Goal: Task Accomplishment & Management: Use online tool/utility

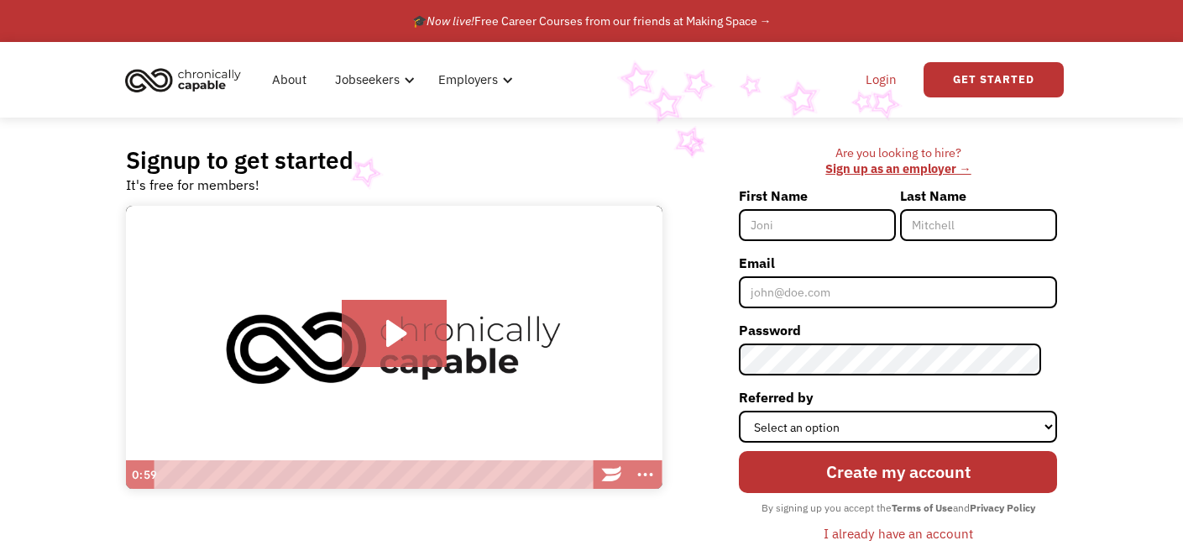
click at [866, 81] on link "Login" at bounding box center [881, 80] width 51 height 54
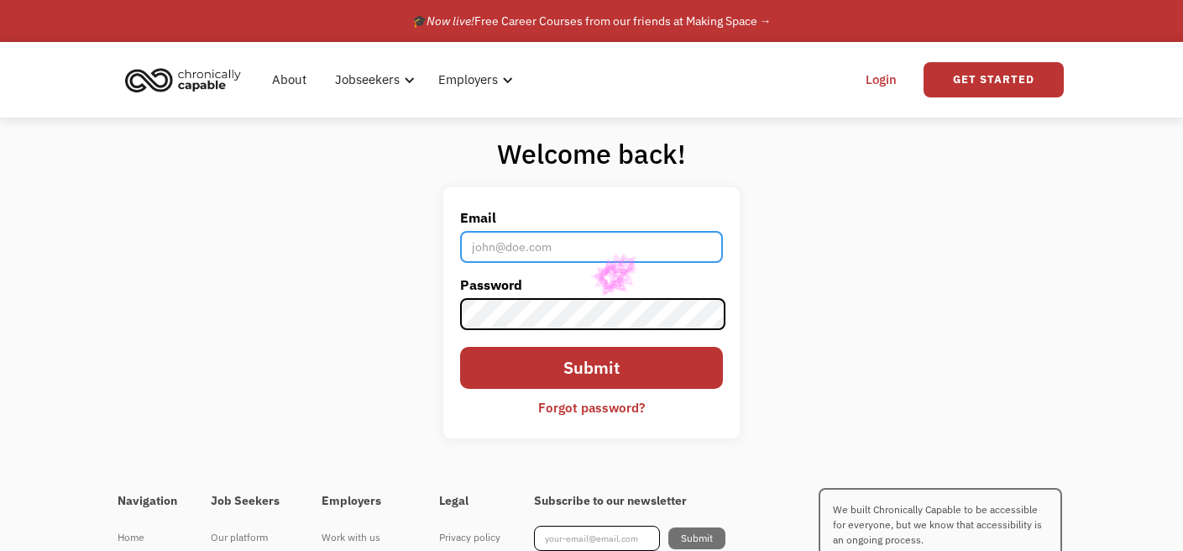
click at [588, 257] on input "Email" at bounding box center [591, 247] width 262 height 32
type input "anistonzabawa@gmail.com"
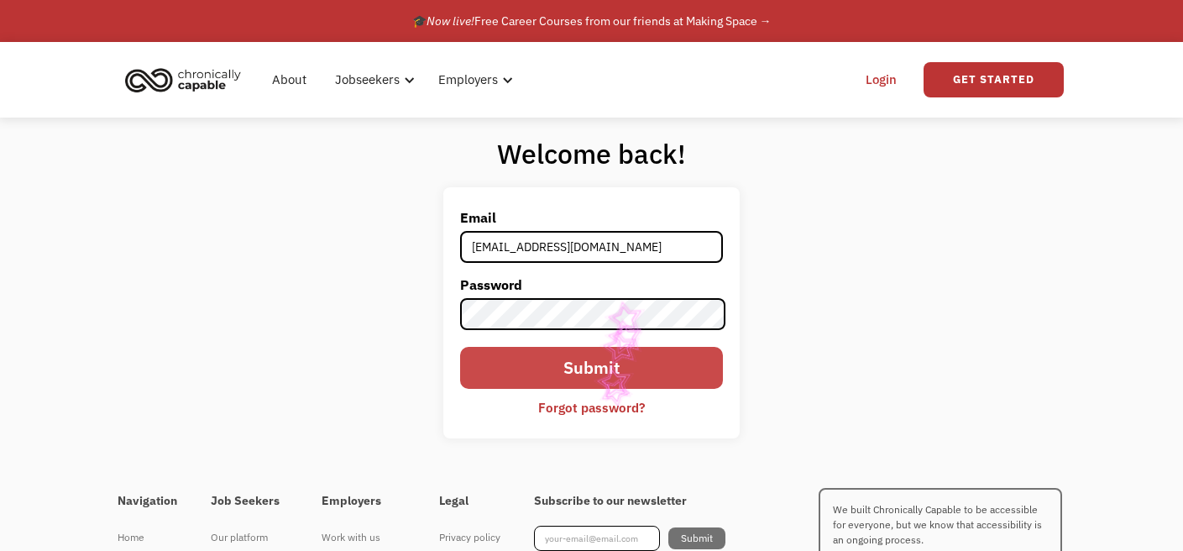
click at [595, 371] on input "Submit" at bounding box center [591, 368] width 262 height 42
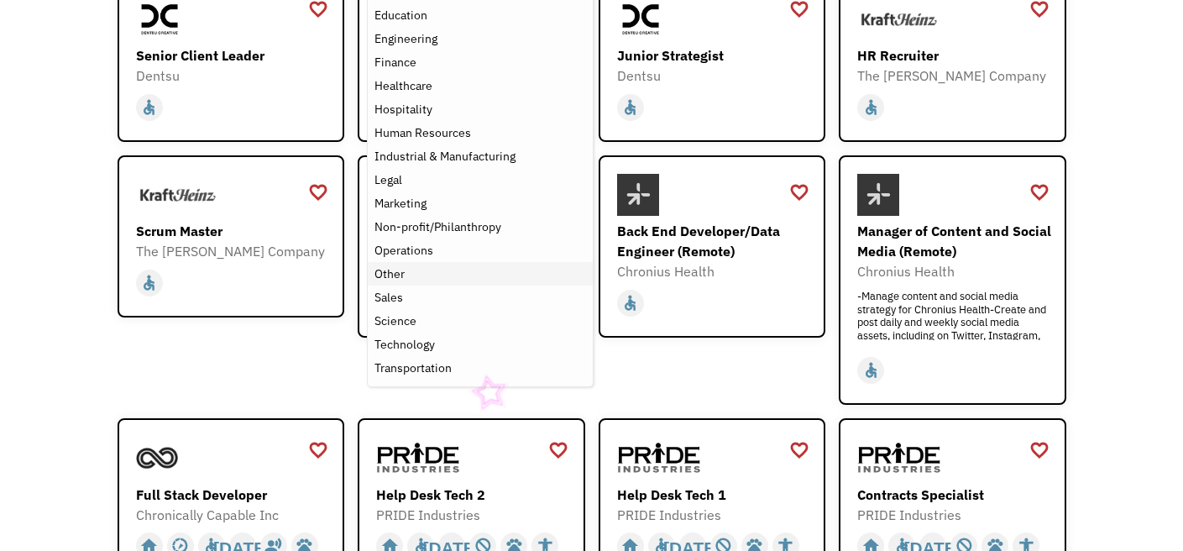
click at [422, 273] on div "Other" at bounding box center [480, 274] width 211 height 20
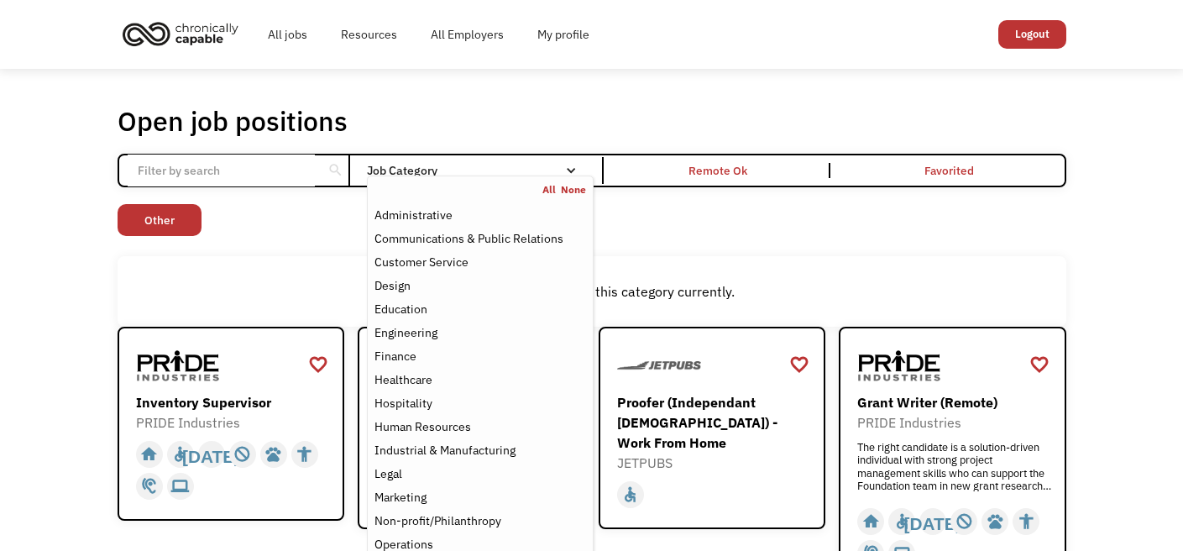
click at [634, 233] on div "Non-profit/Philanthropy Other Transportation Technology Science Sales Operation…" at bounding box center [592, 222] width 949 height 36
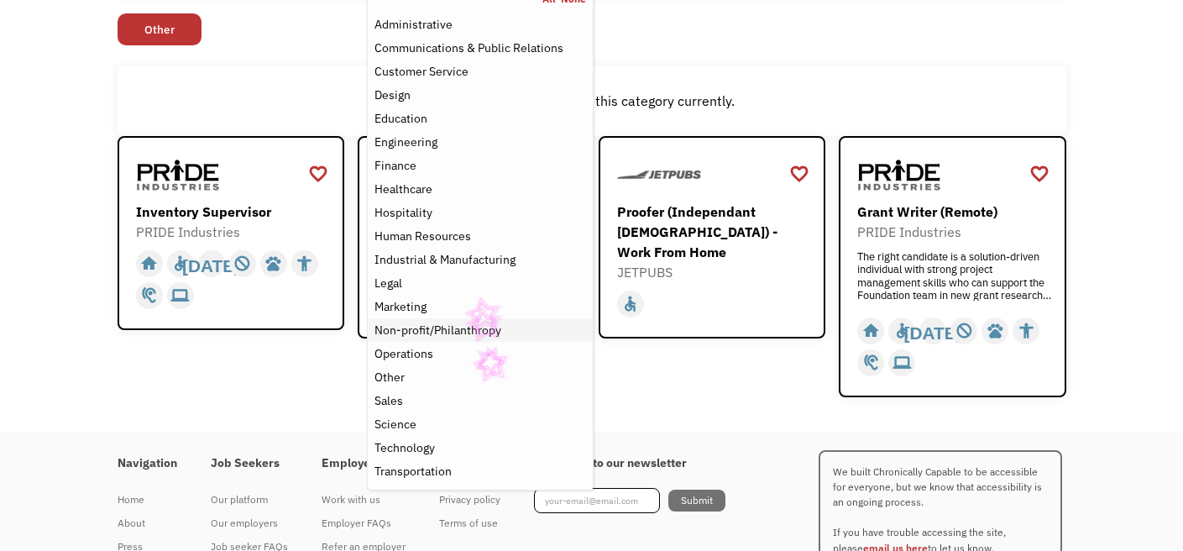
scroll to position [191, 0]
click at [472, 324] on div "Non-profit/Philanthropy" at bounding box center [438, 329] width 127 height 20
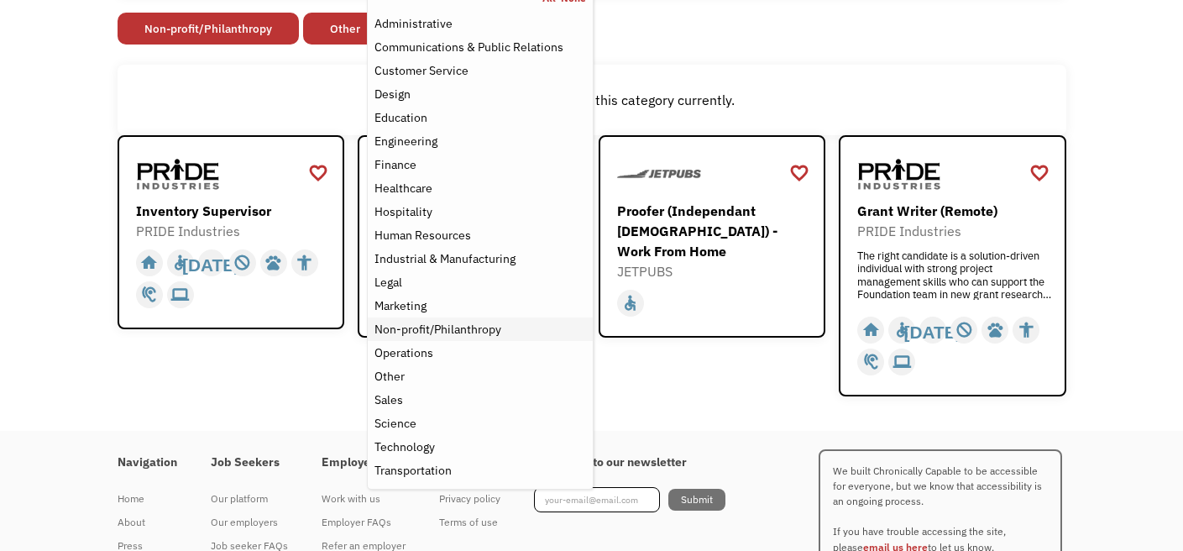
click at [509, 335] on div "Non-profit/Philanthropy" at bounding box center [480, 329] width 211 height 20
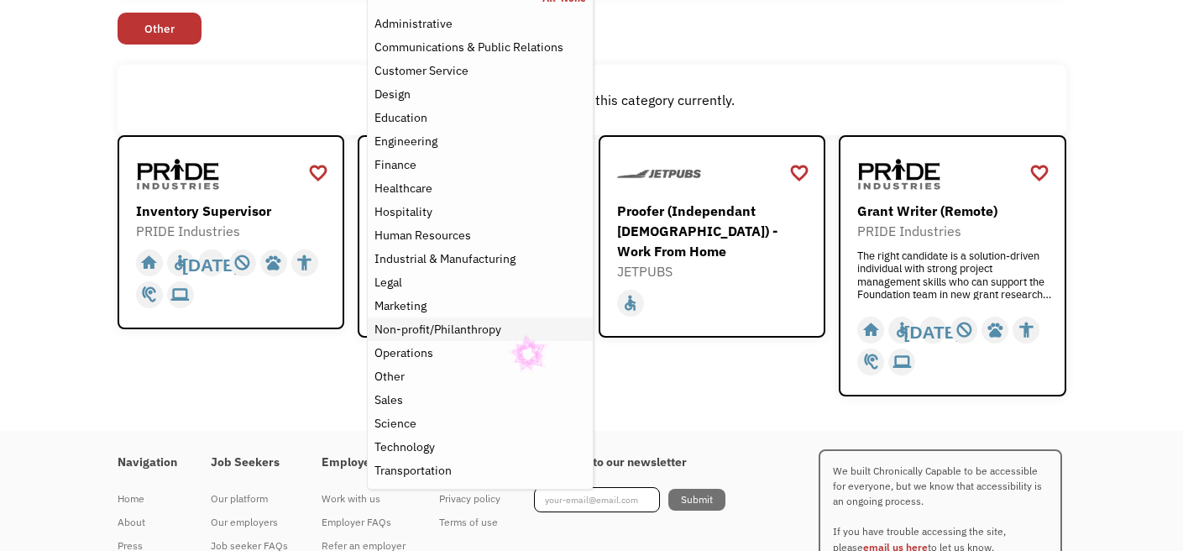
click at [507, 333] on div "Non-profit/Philanthropy" at bounding box center [480, 329] width 211 height 20
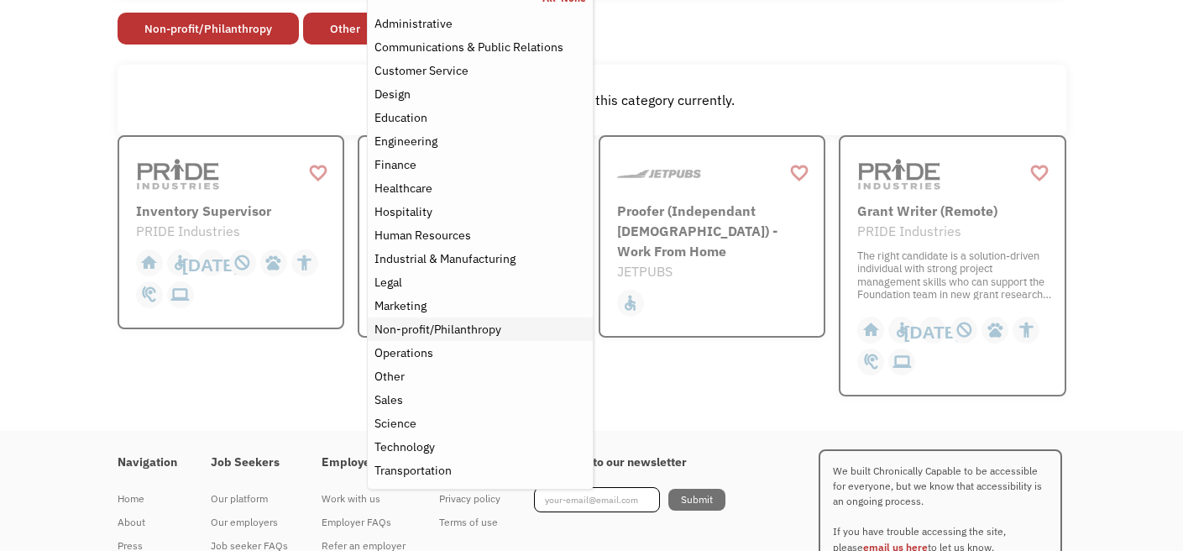
click at [507, 333] on div "Non-profit/Philanthropy" at bounding box center [480, 329] width 211 height 20
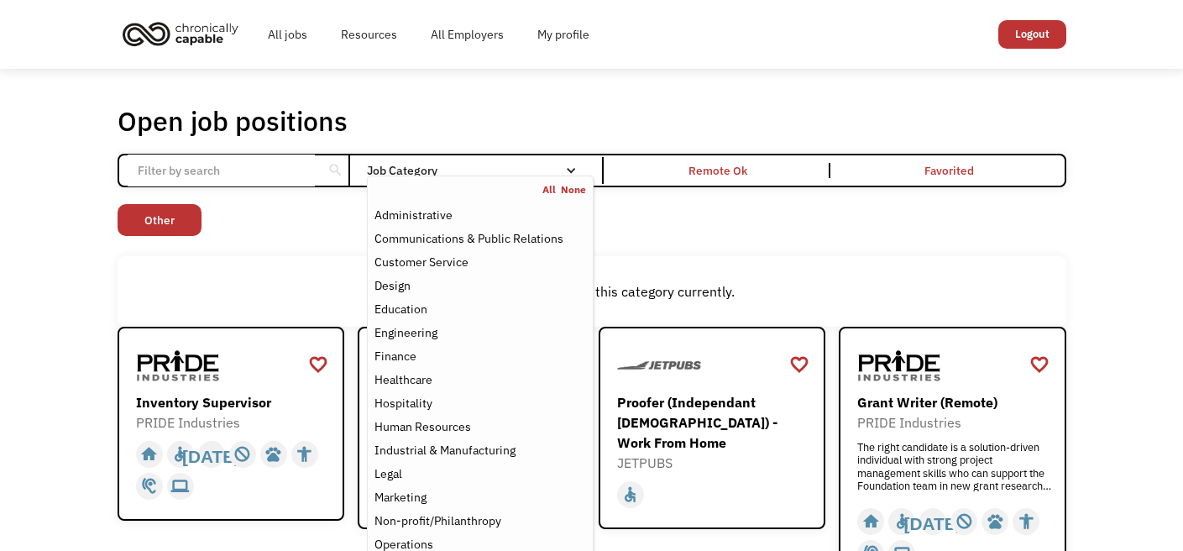
click at [568, 191] on link "None" at bounding box center [573, 189] width 25 height 13
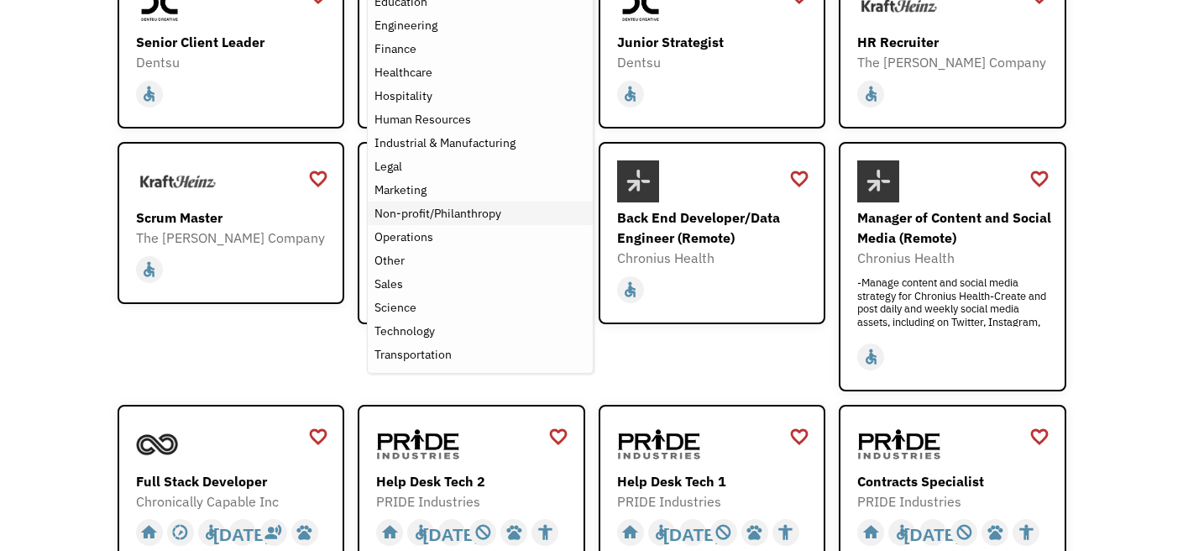
click at [505, 213] on div "Non-profit/Philanthropy" at bounding box center [480, 213] width 211 height 20
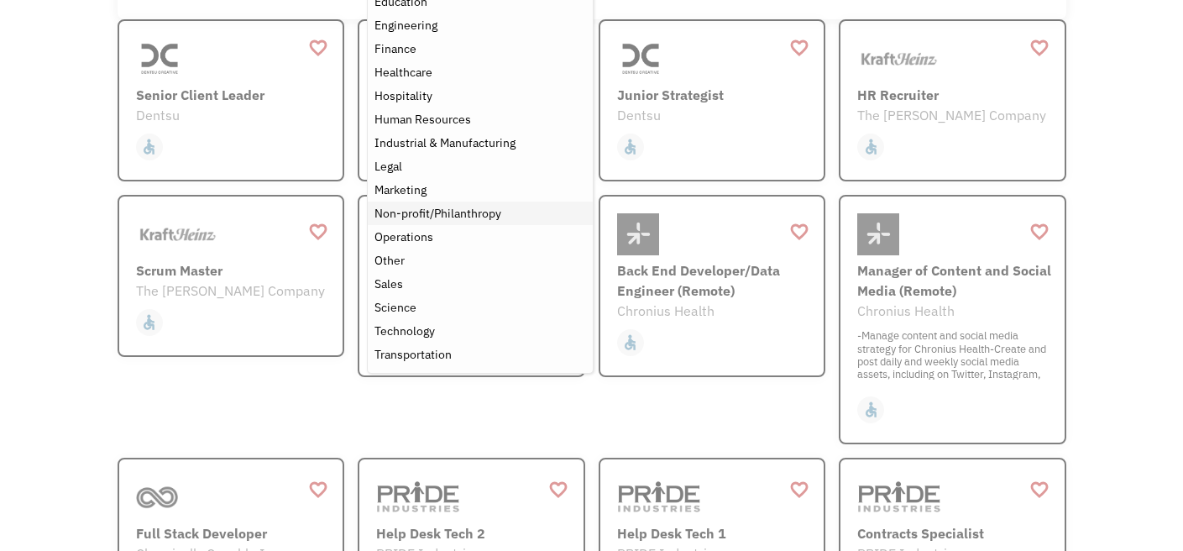
scroll to position [130, 0]
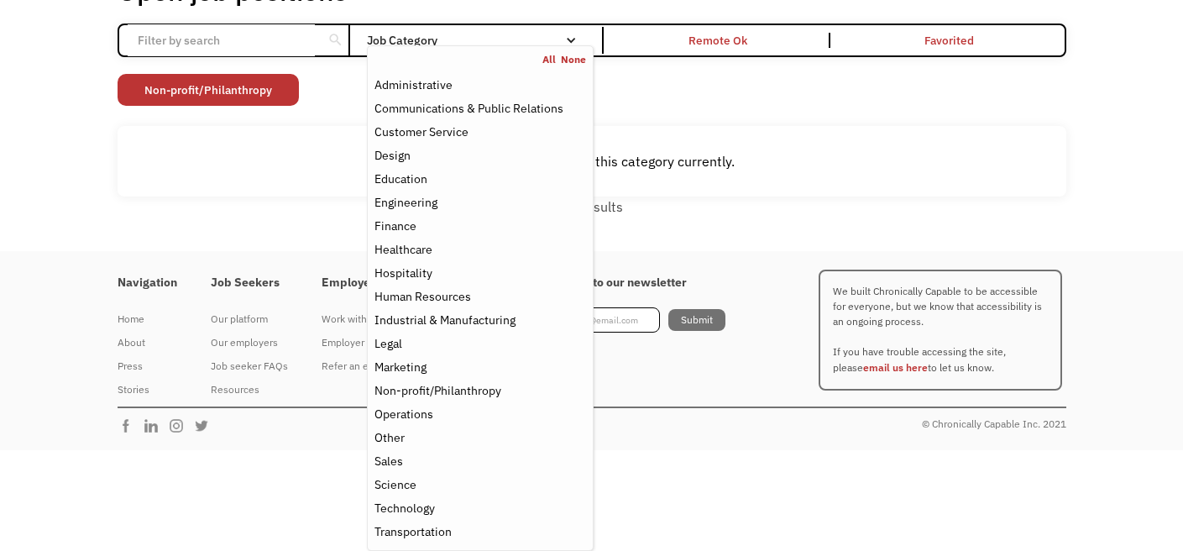
click at [567, 59] on link "None" at bounding box center [573, 59] width 25 height 13
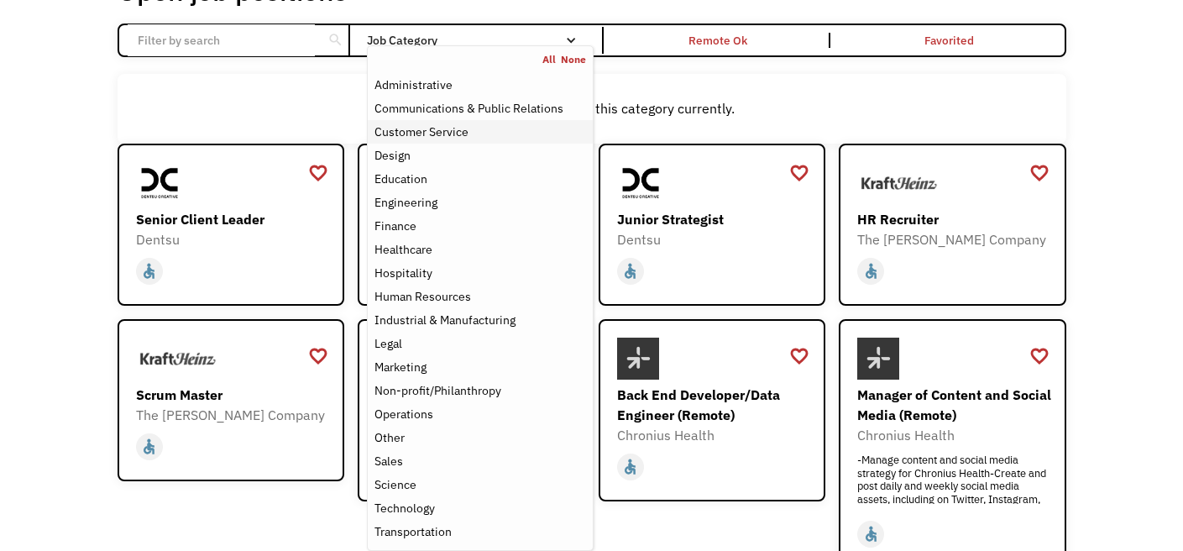
click at [492, 133] on div "Customer Service" at bounding box center [480, 132] width 211 height 20
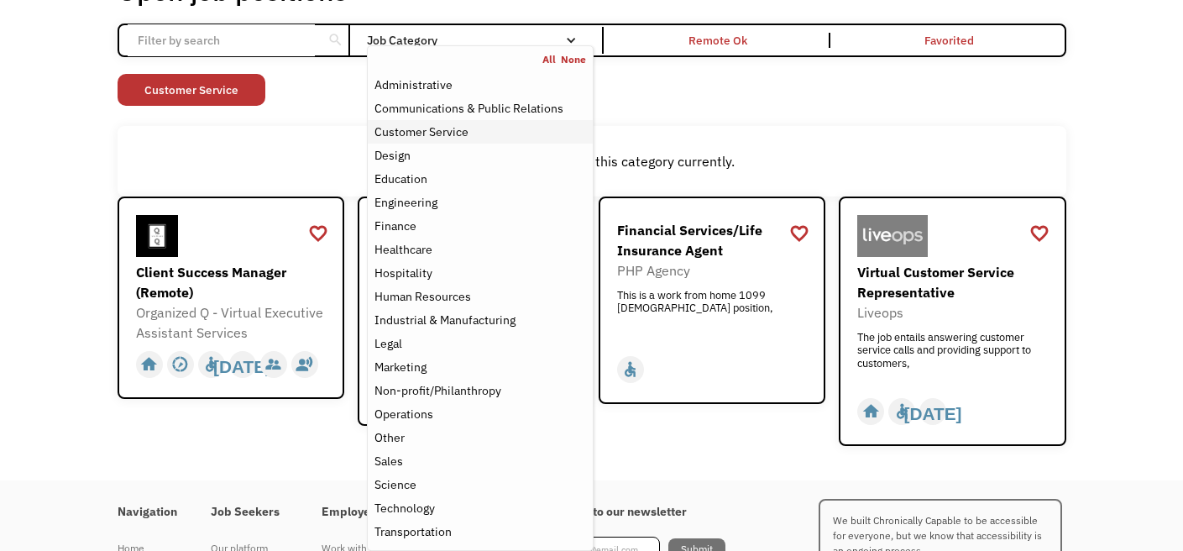
click at [574, 139] on div "Customer Service" at bounding box center [480, 132] width 211 height 20
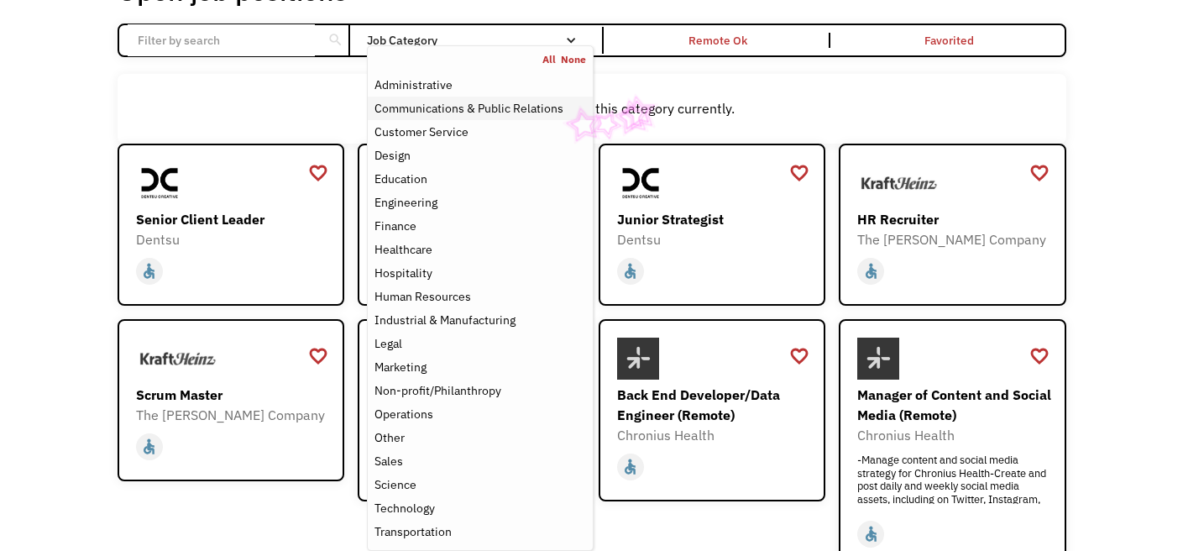
click at [562, 105] on div "Communications & Public Relations" at bounding box center [480, 108] width 211 height 20
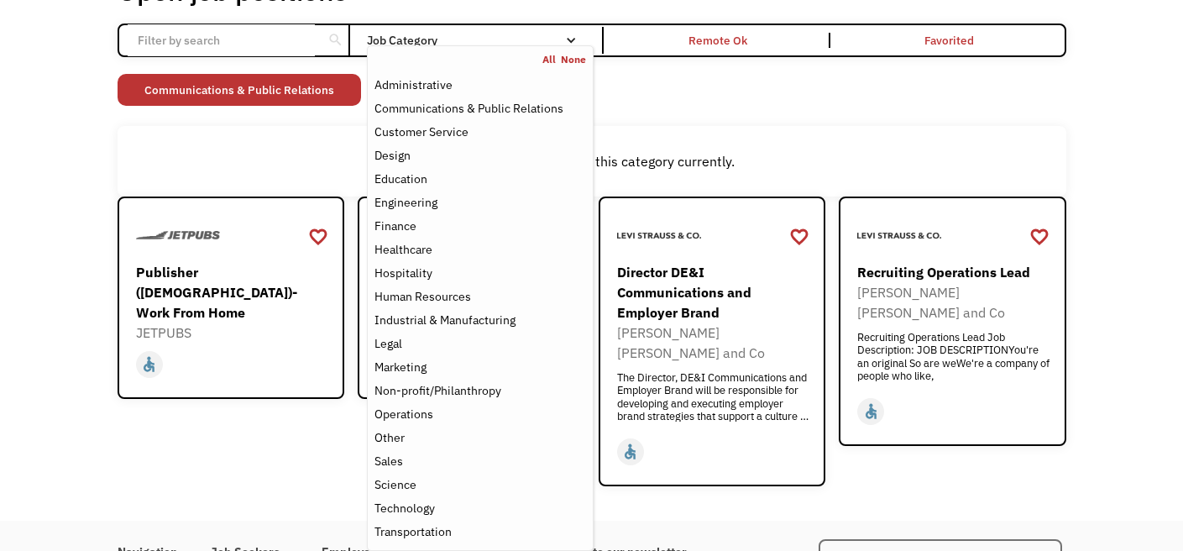
click at [685, 100] on div "Non-profit/Philanthropy Other Transportation Technology Science Sales Operation…" at bounding box center [592, 92] width 949 height 36
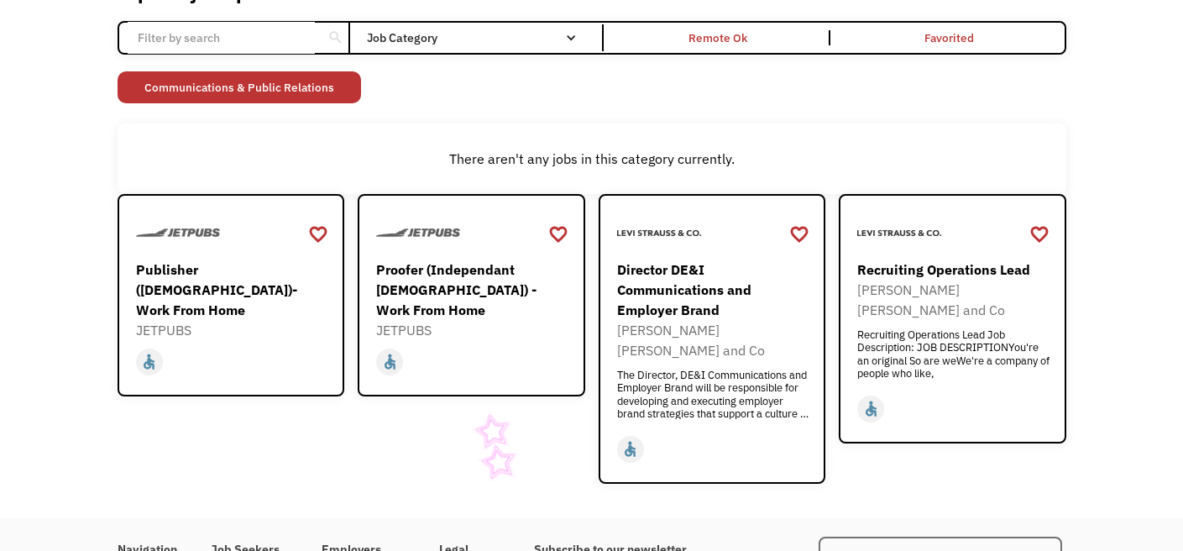
scroll to position [134, 0]
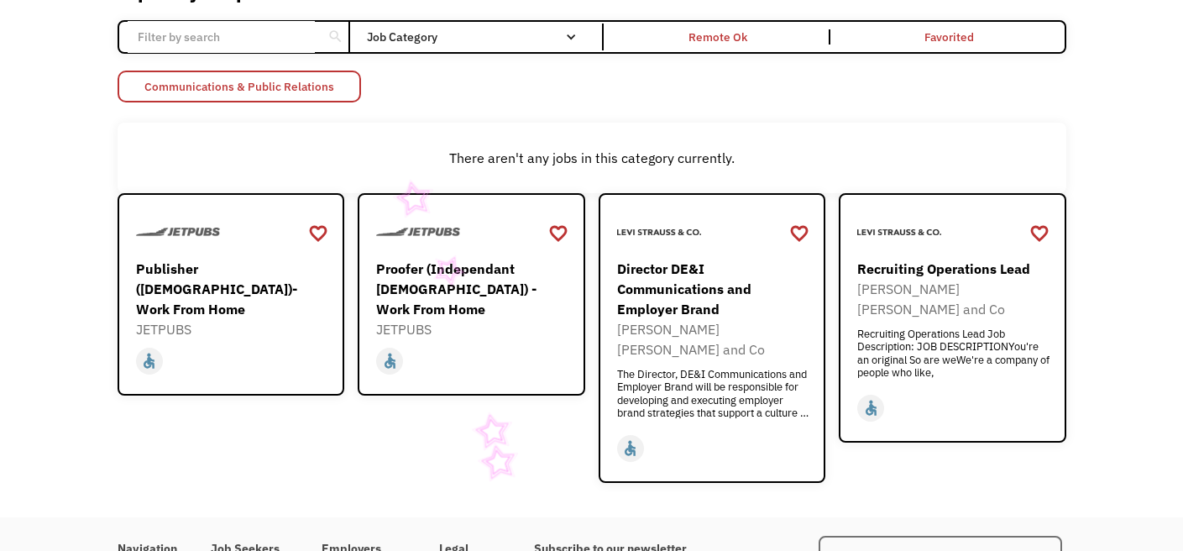
click at [328, 91] on link "Communications & Public Relations" at bounding box center [240, 87] width 244 height 32
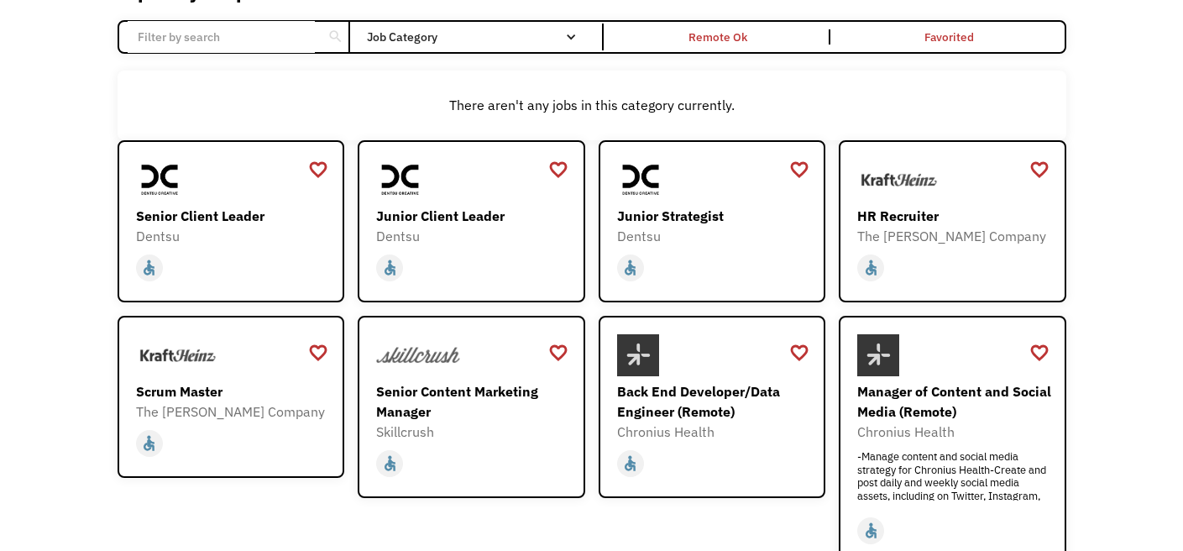
click at [506, 59] on div "Open job positions You have X liked items Search search Filter by category Admi…" at bounding box center [592, 407] width 949 height 872
click at [507, 50] on div "search Filter by category Administration Communications & Public Relations Cust…" at bounding box center [592, 36] width 949 height 33
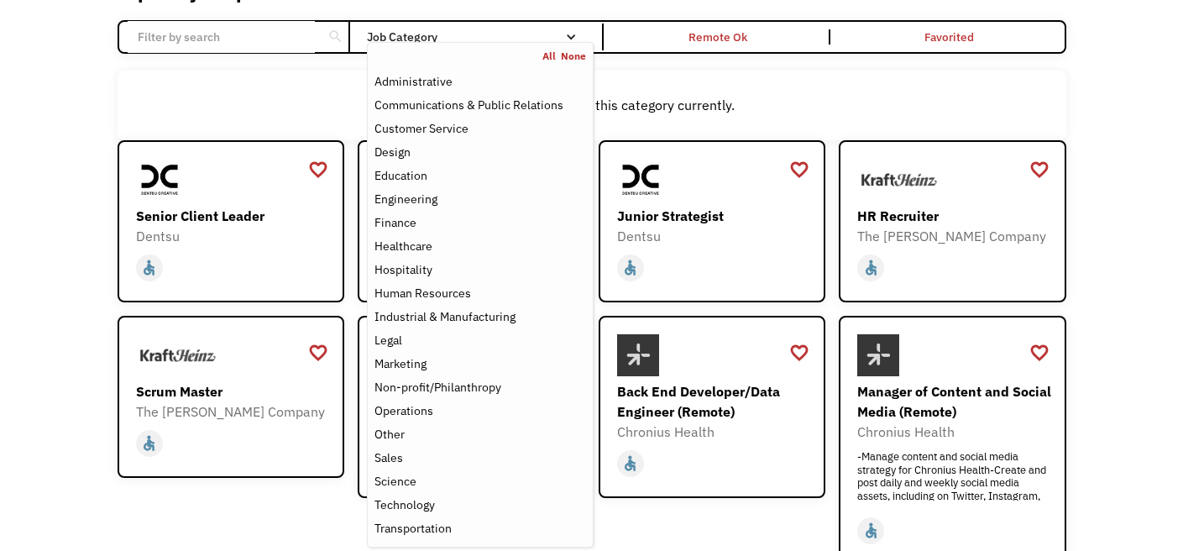
click at [507, 36] on div "Job Category" at bounding box center [480, 37] width 226 height 12
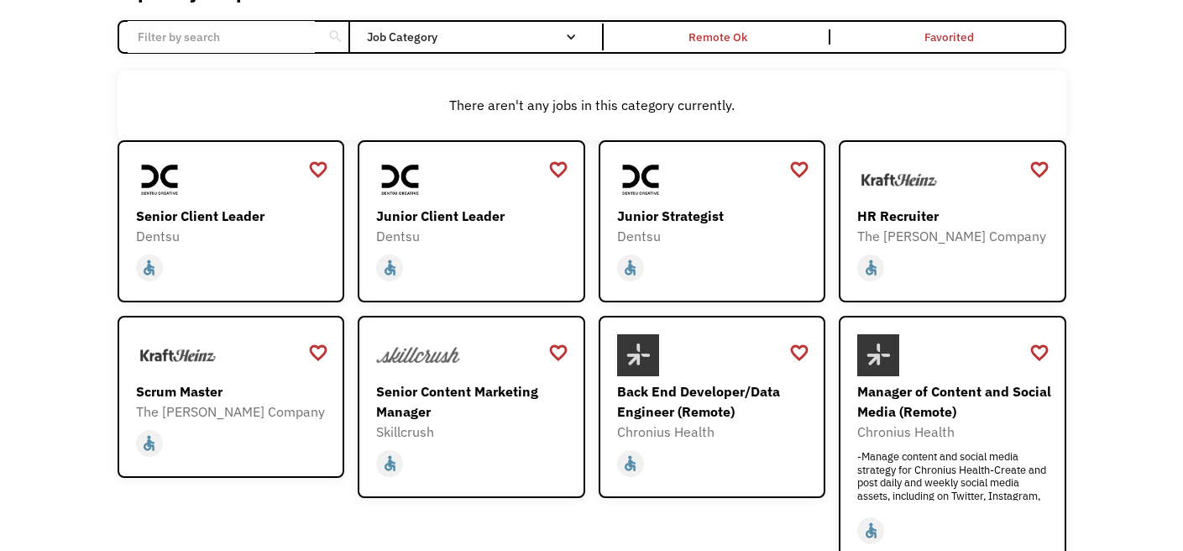
click at [507, 36] on div "Job Category" at bounding box center [480, 37] width 226 height 12
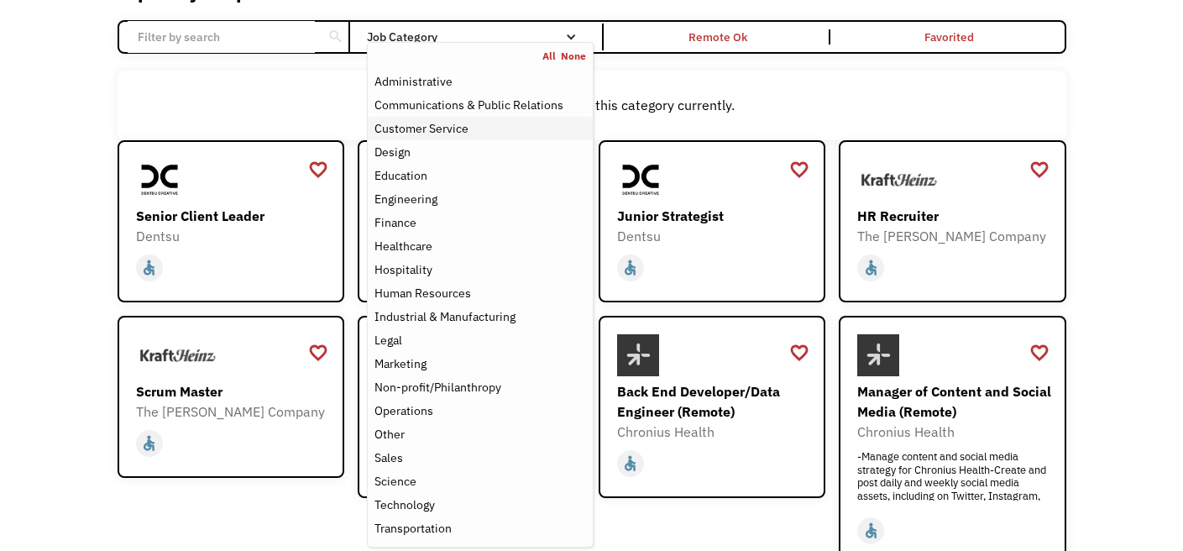
click at [472, 125] on div "Customer Service" at bounding box center [480, 128] width 211 height 20
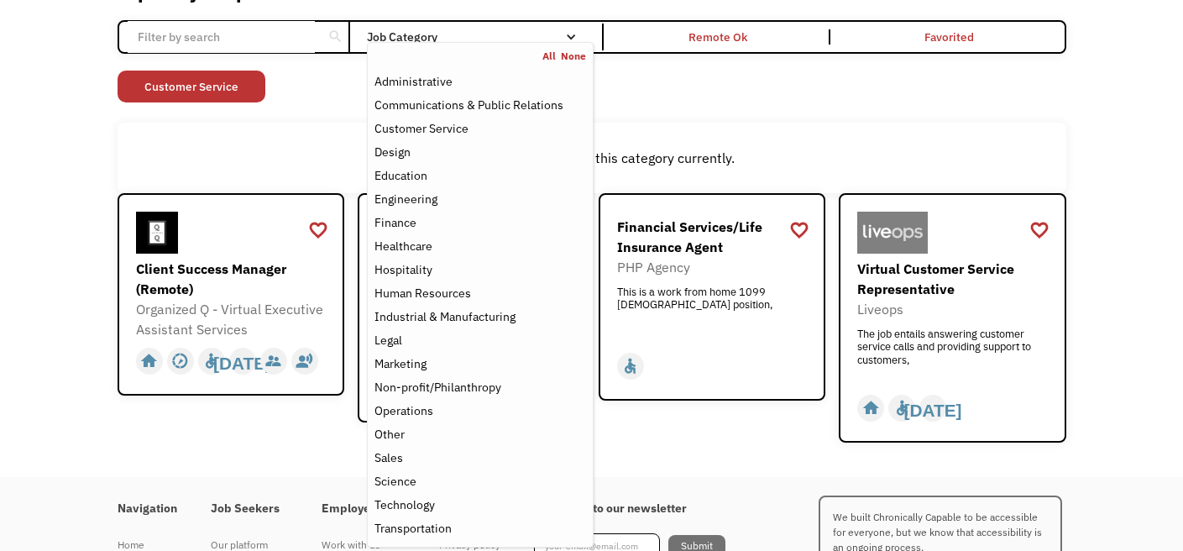
click at [723, 106] on div "Open job positions You have X liked items Search search Filter by category Admi…" at bounding box center [592, 207] width 949 height 472
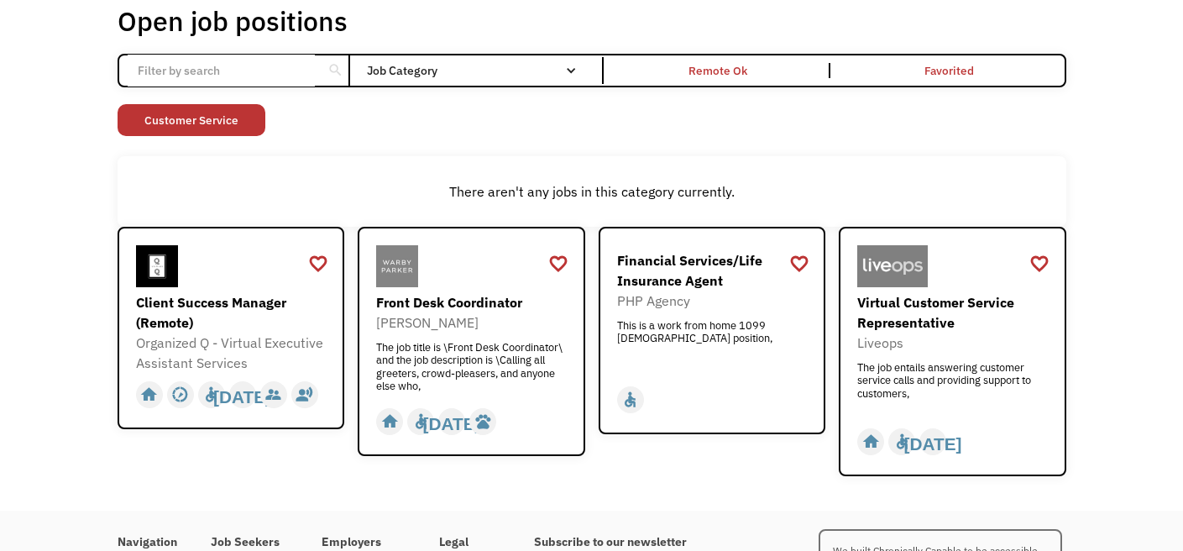
scroll to position [100, 0]
click at [561, 407] on div "home slow_motion_video accessible today not_interested supervisor_account recor…" at bounding box center [473, 422] width 195 height 32
click at [927, 317] on div "Virtual Customer Service Representative" at bounding box center [954, 312] width 195 height 40
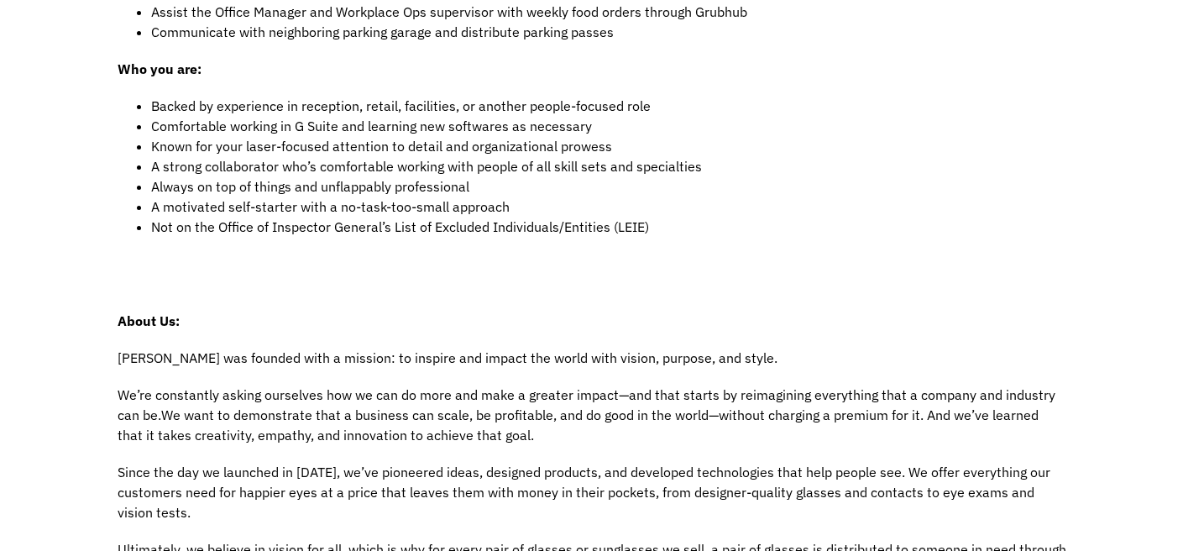
scroll to position [742, 0]
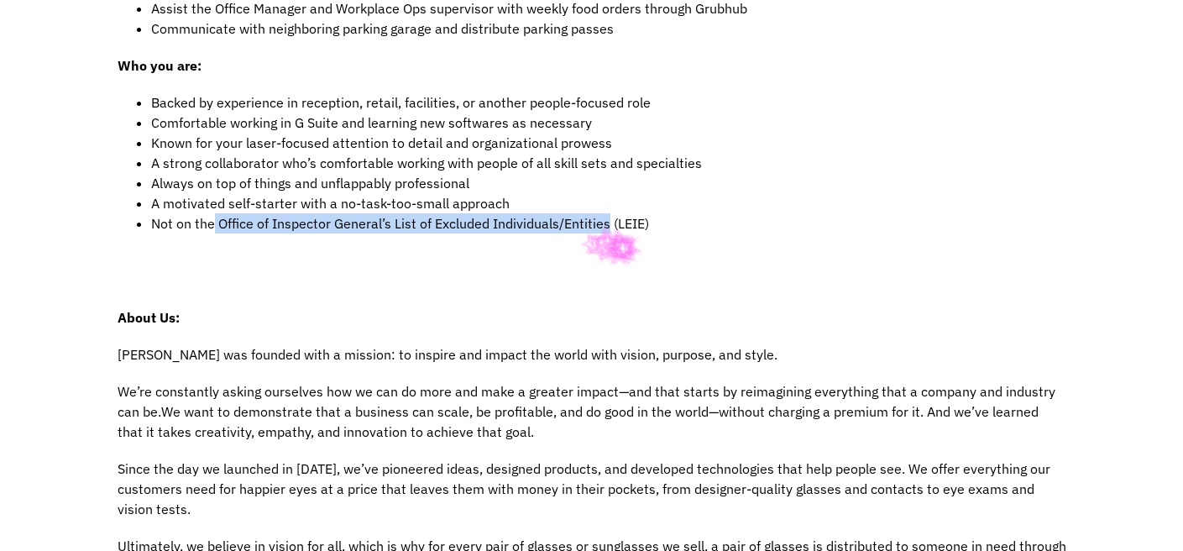
drag, startPoint x: 217, startPoint y: 223, endPoint x: 605, endPoint y: 228, distance: 388.8
click at [605, 228] on span "Not on the Office of Inspector General’s List of Excluded Individuals/Entities …" at bounding box center [400, 223] width 498 height 17
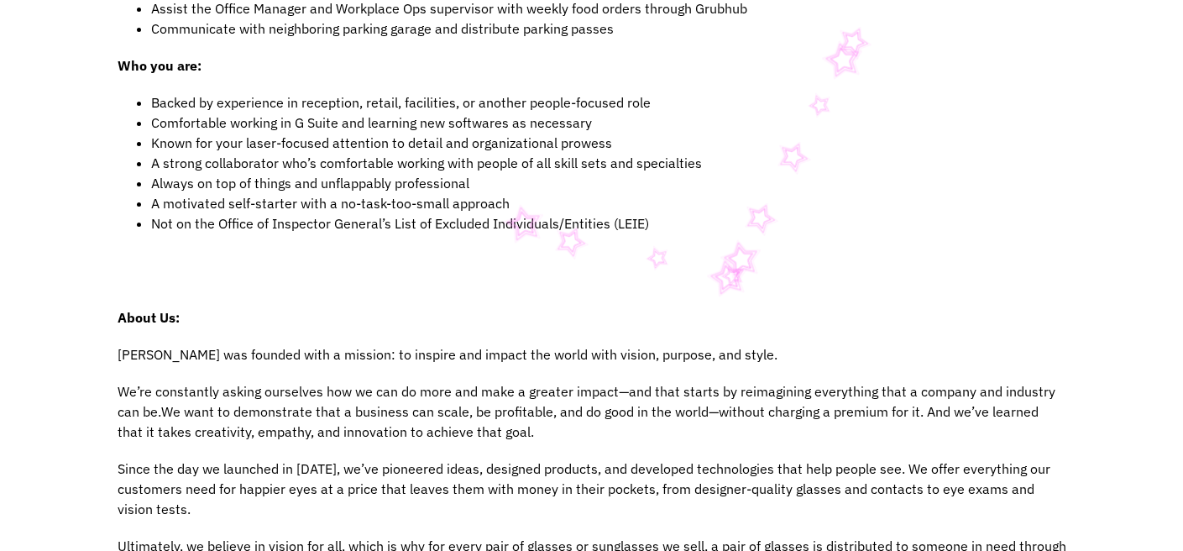
drag, startPoint x: 485, startPoint y: 197, endPoint x: 425, endPoint y: 194, distance: 59.7
click at [484, 197] on span "A motivated self-starter with a no-task-too-small approach" at bounding box center [330, 203] width 359 height 17
drag, startPoint x: 295, startPoint y: 193, endPoint x: 246, endPoint y: 189, distance: 48.9
click at [291, 195] on span "A motivated self-starter with a no-task-too-small approach" at bounding box center [330, 203] width 359 height 17
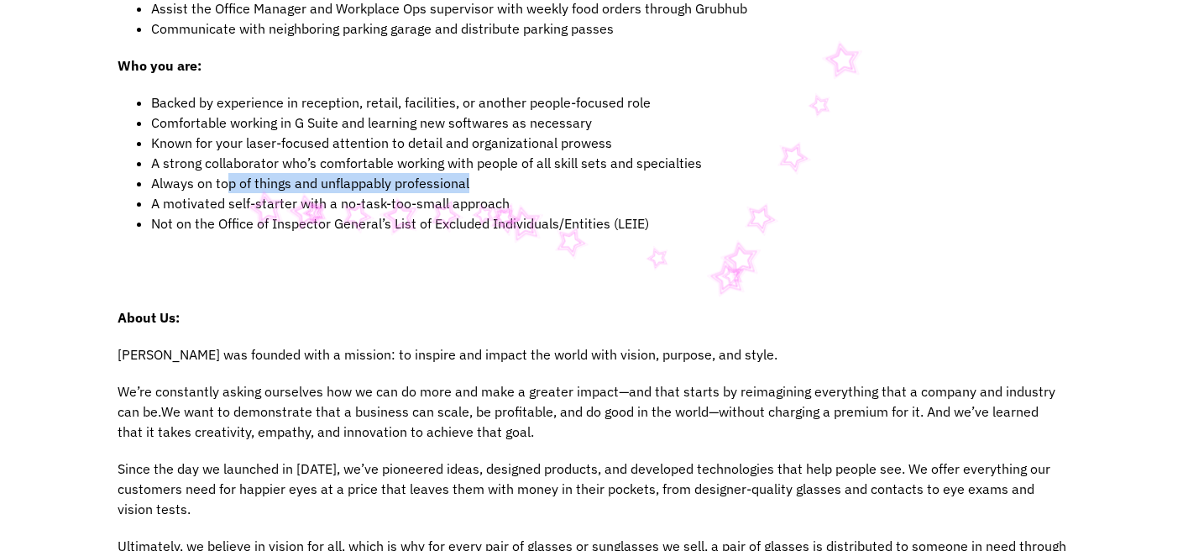
click at [200, 192] on ul "Backed by experience in reception, retail, facilities, or another people-focuse…" at bounding box center [592, 162] width 949 height 141
click at [188, 181] on span "Always on top of things and unflappably professional" at bounding box center [310, 183] width 318 height 17
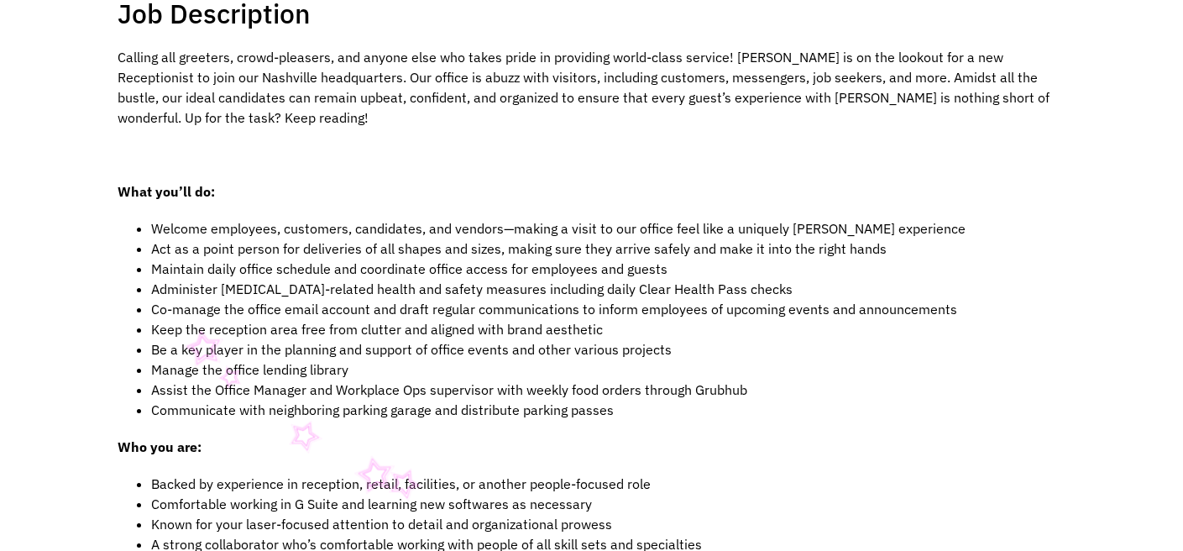
scroll to position [138, 0]
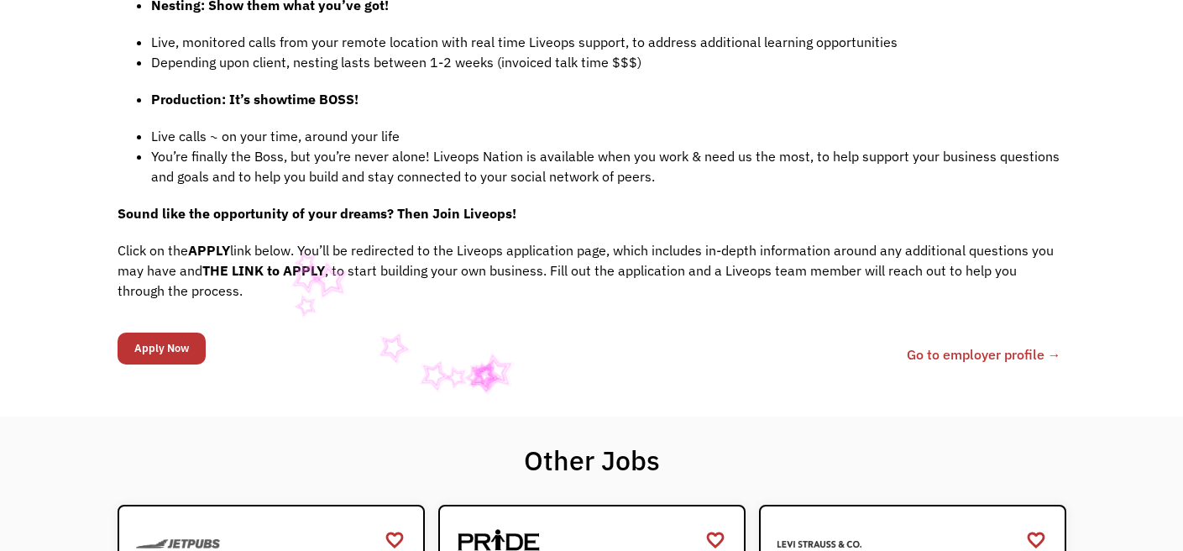
scroll to position [1419, 0]
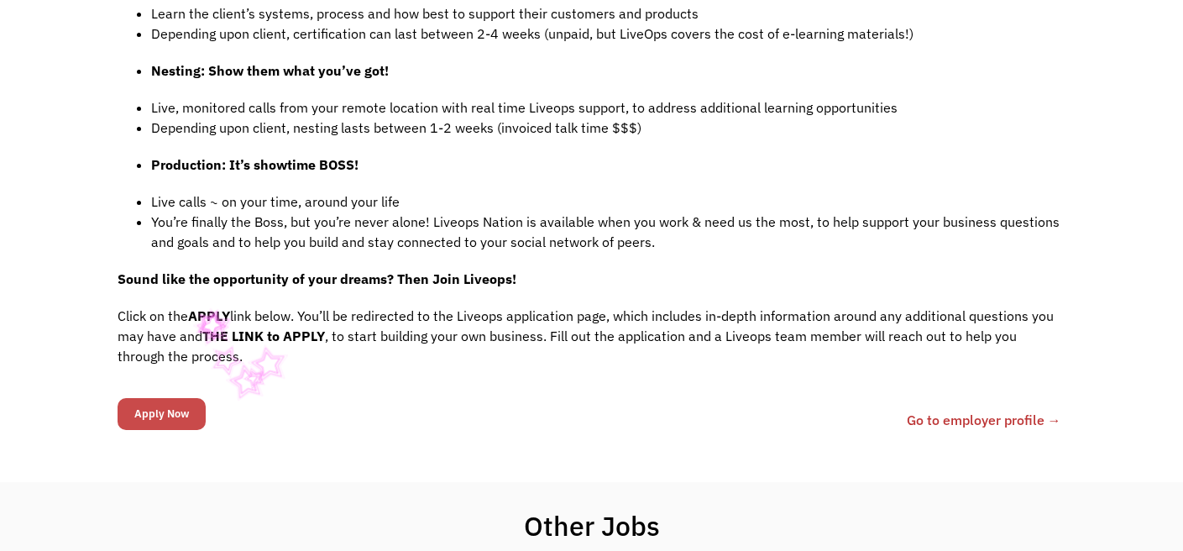
click at [191, 398] on input "Apply Now" at bounding box center [162, 414] width 88 height 32
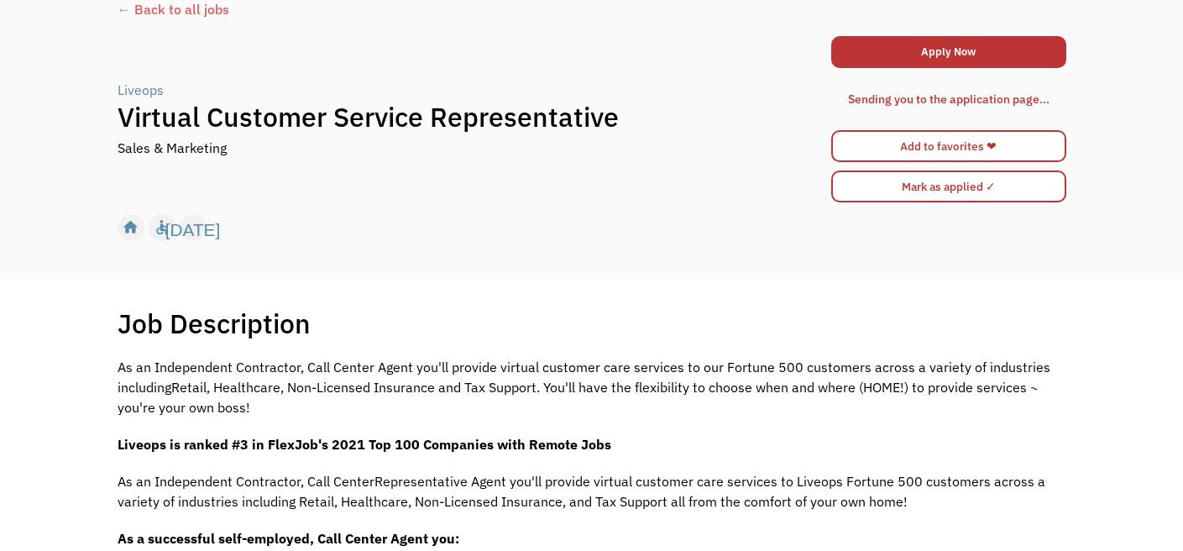
scroll to position [0, 0]
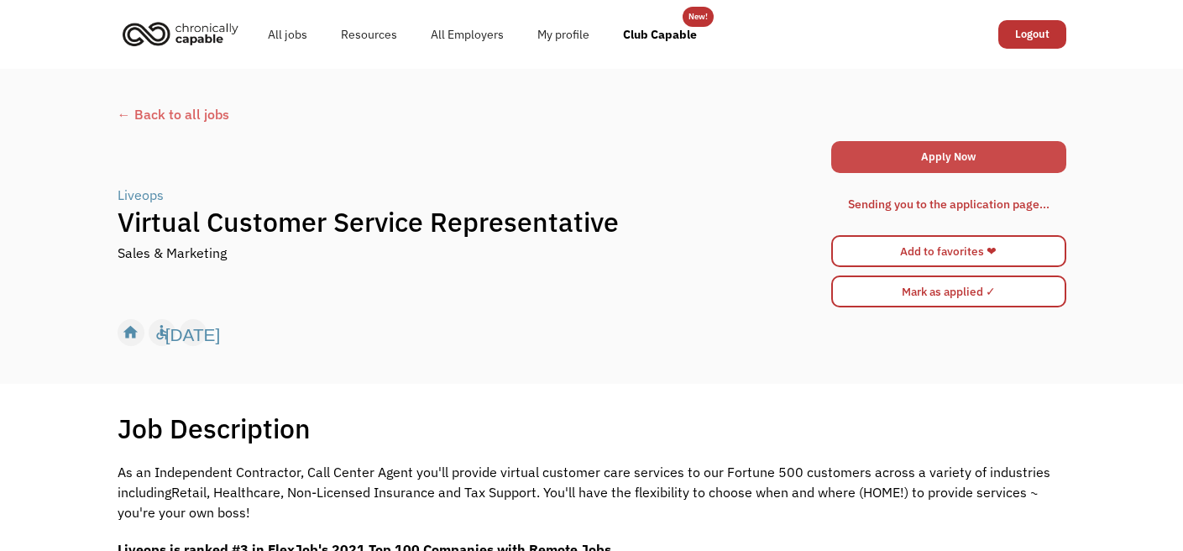
click at [899, 143] on link "Apply Now" at bounding box center [948, 157] width 235 height 32
